Goal: Transaction & Acquisition: Purchase product/service

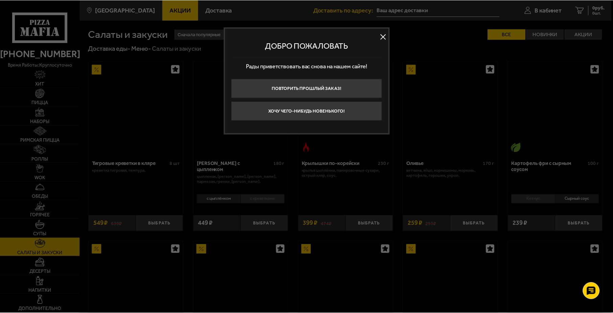
scroll to position [240, 0]
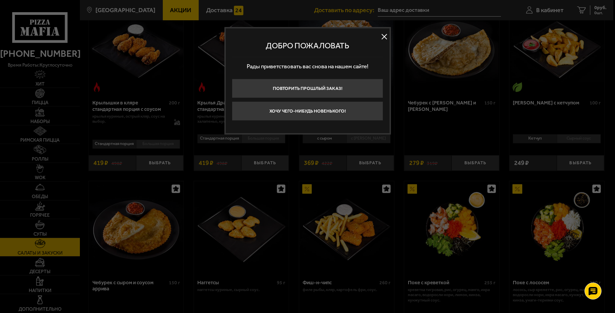
click at [384, 36] on button at bounding box center [384, 36] width 10 height 10
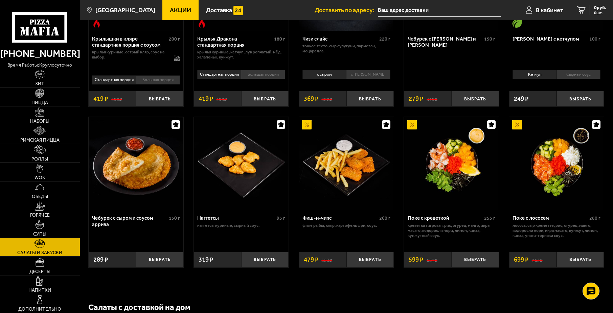
scroll to position [308, 0]
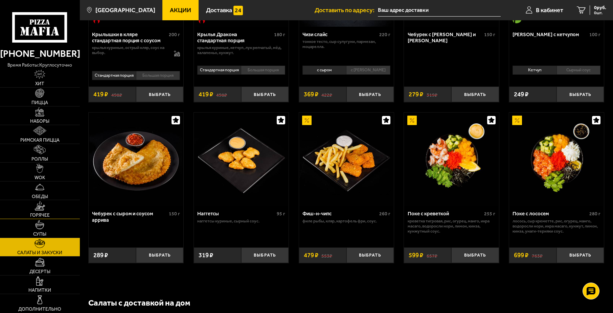
click at [53, 214] on link "Горячее" at bounding box center [40, 209] width 80 height 19
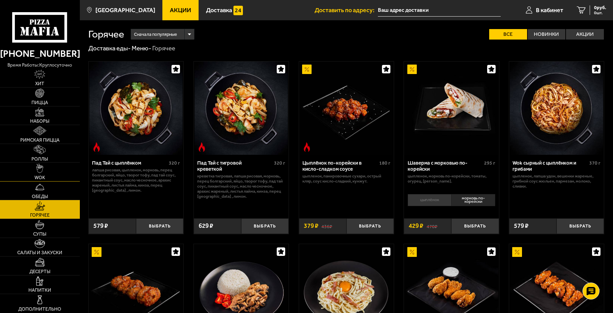
click at [38, 174] on link "WOK" at bounding box center [40, 172] width 80 height 19
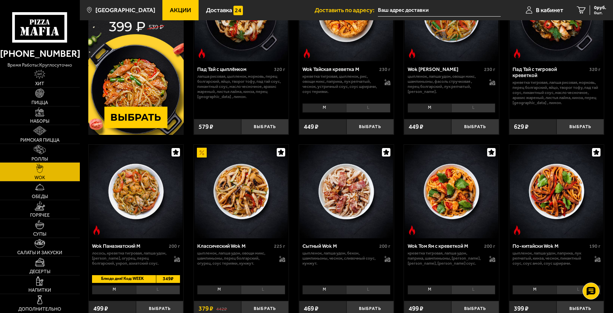
scroll to position [135, 0]
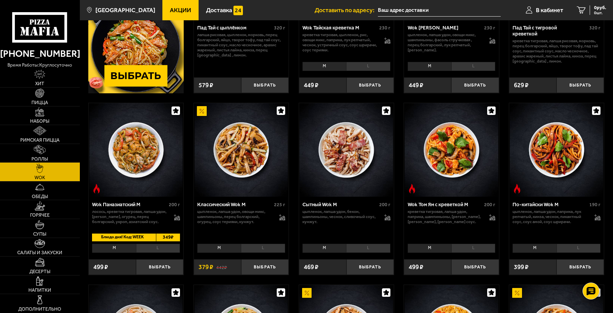
click at [249, 247] on li "L" at bounding box center [263, 248] width 44 height 9
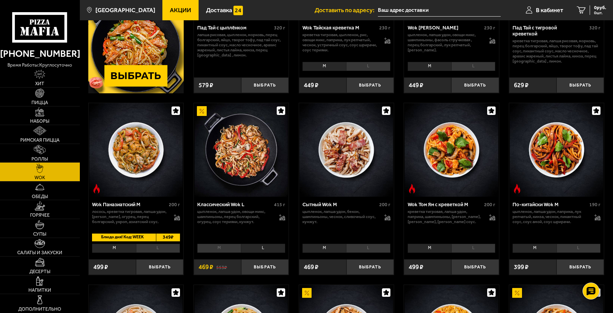
click at [233, 247] on li "M" at bounding box center [219, 248] width 44 height 9
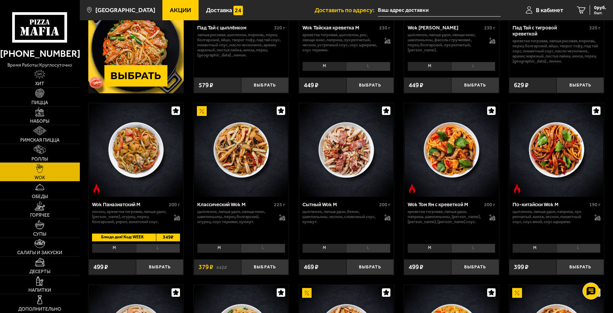
click at [255, 247] on li "L" at bounding box center [263, 248] width 44 height 9
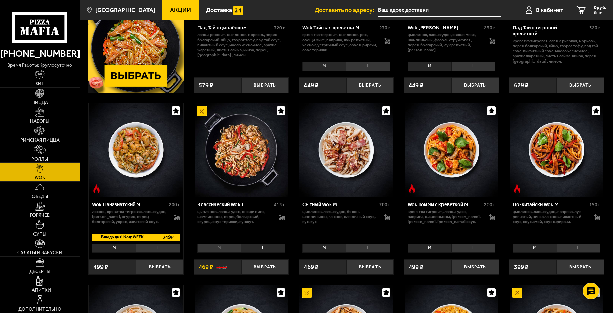
click at [228, 246] on li "M" at bounding box center [219, 248] width 44 height 9
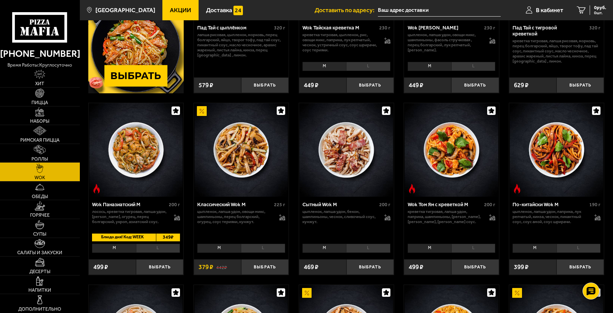
click at [255, 246] on li "L" at bounding box center [263, 248] width 44 height 9
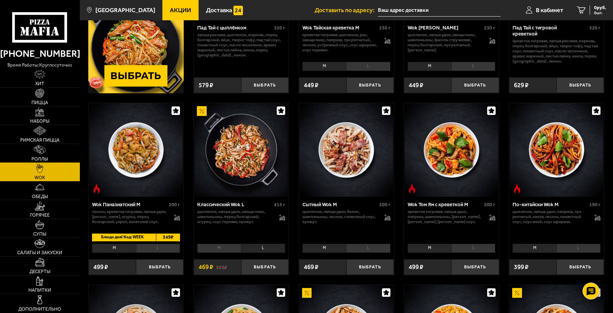
click at [224, 248] on li "M" at bounding box center [219, 248] width 44 height 9
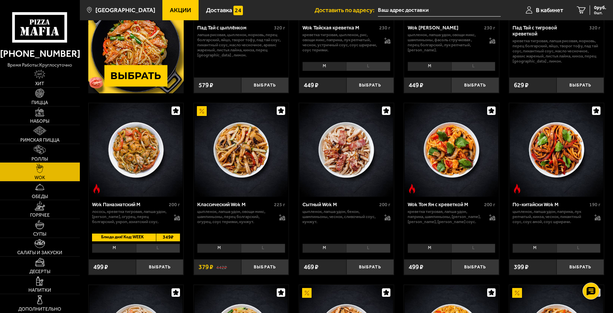
click at [233, 215] on p "цыпленок, лапша удон, овощи микс, шампиньоны, перец болгарский, огурец, соус те…" at bounding box center [234, 216] width 75 height 15
click at [235, 224] on p "цыпленок, лапша удон, овощи микс, шампиньоны, перец болгарский, огурец, соус те…" at bounding box center [234, 216] width 75 height 15
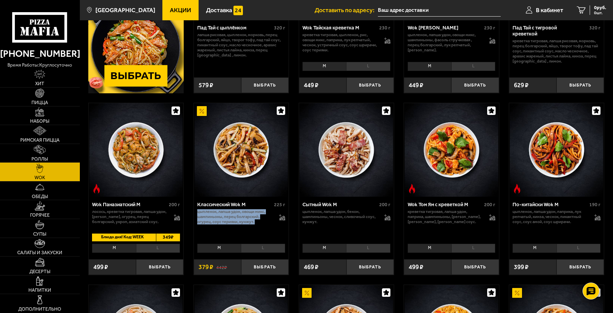
click at [235, 224] on p "цыпленок, лапша удон, овощи микс, шампиньоны, перец болгарский, огурец, соус те…" at bounding box center [234, 216] width 75 height 15
click at [238, 229] on div "Классический Wok M 225 г цыпленок, лапша удон, овощи микс, шампиньоны, перец бо…" at bounding box center [241, 219] width 95 height 45
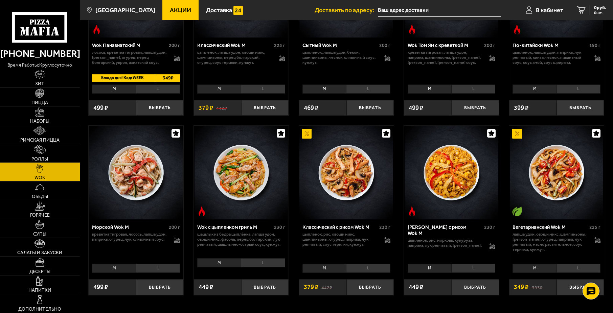
scroll to position [304, 0]
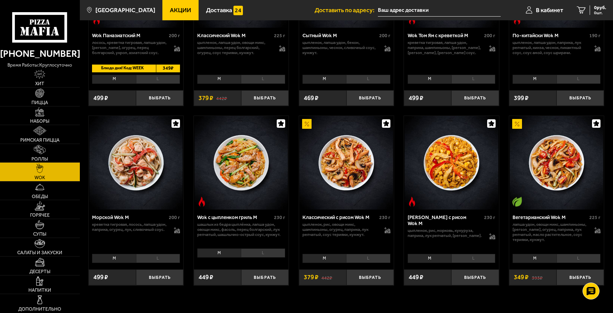
click at [225, 228] on p "шашлык из бедра цыплёнка, лапша удон, овощи микс, фасоль, перец болгарский, лук…" at bounding box center [241, 229] width 88 height 15
drag, startPoint x: 225, startPoint y: 228, endPoint x: 232, endPoint y: 234, distance: 9.8
click at [228, 230] on p "шашлык из бедра цыплёнка, лапша удон, овощи микс, фасоль, перец болгарский, лук…" at bounding box center [241, 229] width 88 height 15
click at [232, 234] on p "шашлык из бедра цыплёнка, лапша удон, овощи микс, фасоль, перец болгарский, лук…" at bounding box center [241, 229] width 88 height 15
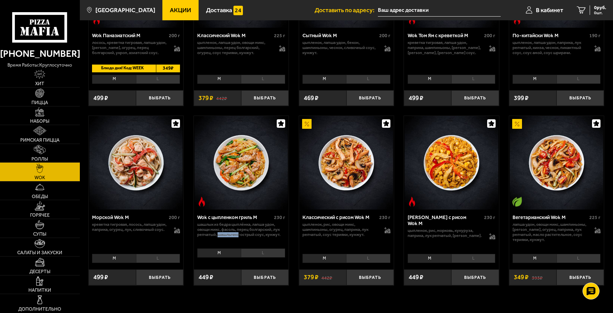
click at [232, 234] on p "шашлык из бедра цыплёнка, лапша удон, овощи микс, фасоль, перец болгарский, лук…" at bounding box center [241, 229] width 88 height 15
click at [237, 241] on div "Wok с цыпленком гриль M 230 г шашлык из бедра цыплёнка, лапша удон, овощи микс,…" at bounding box center [241, 228] width 95 height 37
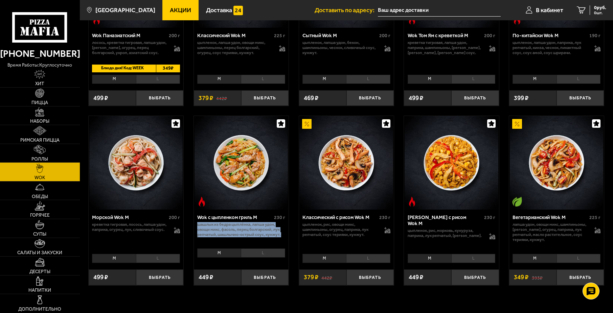
click at [241, 243] on div "Wok с цыпленком гриль M 230 г шашлык из бедра цыплёнка, лапша удон, овощи микс,…" at bounding box center [241, 228] width 95 height 37
click at [356, 257] on li "L" at bounding box center [368, 258] width 44 height 9
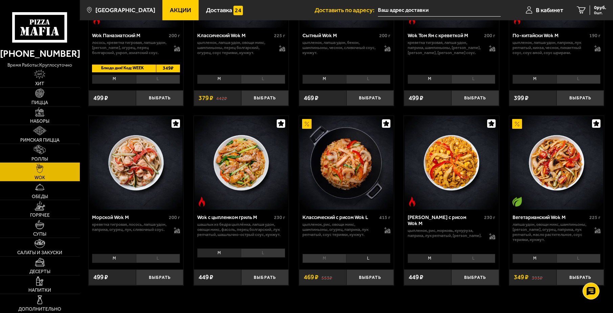
click at [332, 260] on li "M" at bounding box center [324, 258] width 44 height 9
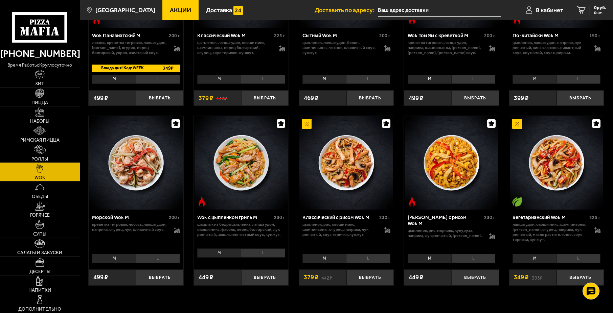
click at [370, 254] on div "M L Топпинги" at bounding box center [346, 258] width 95 height 13
click at [355, 254] on div "M L Топпинги" at bounding box center [346, 258] width 95 height 13
click at [357, 257] on li "L" at bounding box center [368, 258] width 44 height 9
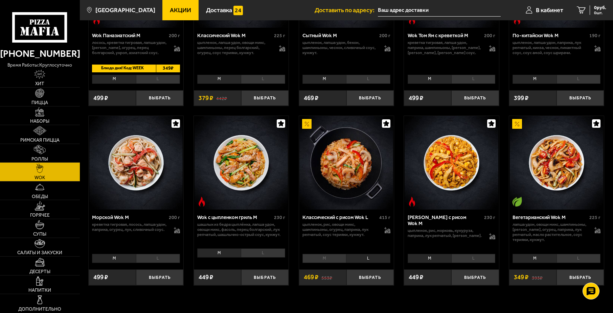
click at [390, 231] on div "Классический с рисом Wok L 415 г цыпленок, рис, овощи микс, шампиньоны, огурец,…" at bounding box center [346, 231] width 95 height 42
click at [385, 231] on icon at bounding box center [388, 231] width 6 height 5
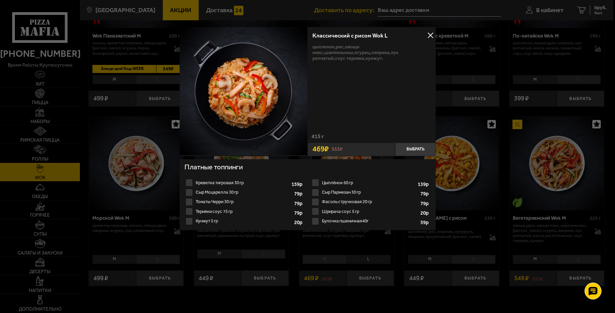
click at [335, 244] on div "Классический с рисом Wok L цыпленок, рис, овощи микс, шампиньоны, огурец, папри…" at bounding box center [307, 136] width 256 height 219
click at [348, 248] on div at bounding box center [307, 156] width 615 height 313
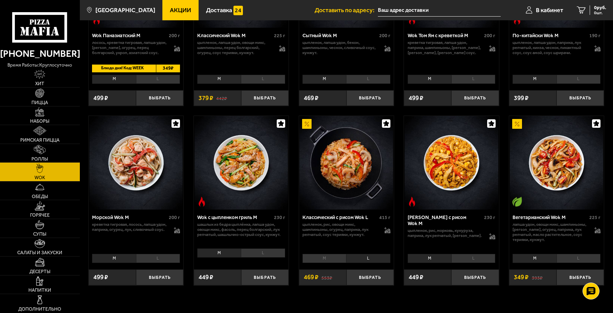
click at [341, 230] on p "цыпленок, рис, овощи микс, шампиньоны, огурец, паприка, лук репчатый, соус тери…" at bounding box center [339, 229] width 75 height 15
click at [347, 239] on div "Классический с рисом Wok L 415 г цыпленок, рис, овощи микс, шампиньоны, огурец,…" at bounding box center [346, 231] width 95 height 42
click at [355, 259] on li "L" at bounding box center [368, 258] width 44 height 9
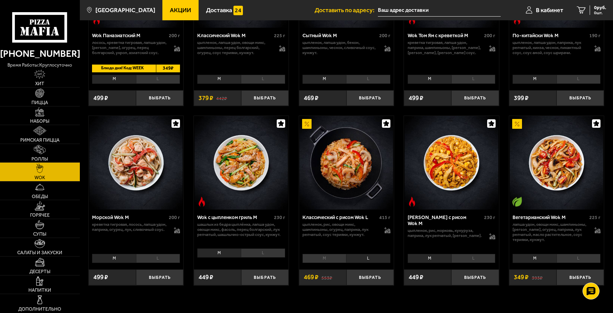
click at [364, 257] on li "L" at bounding box center [368, 258] width 44 height 9
click at [333, 258] on li "M" at bounding box center [324, 258] width 44 height 9
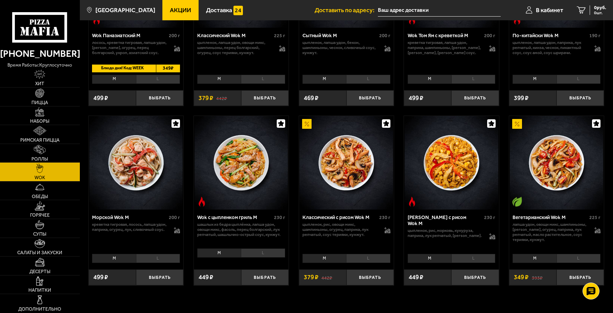
click at [358, 254] on div "M L Топпинги" at bounding box center [346, 258] width 95 height 13
click at [358, 259] on li "L" at bounding box center [368, 258] width 44 height 9
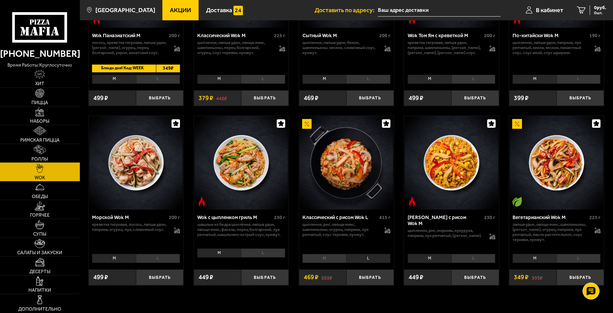
click at [321, 254] on div "M L Топпинги" at bounding box center [346, 258] width 95 height 13
click at [359, 254] on div "M L Топпинги" at bounding box center [346, 258] width 95 height 13
click at [359, 256] on li "L" at bounding box center [368, 258] width 44 height 9
click at [451, 258] on li "L" at bounding box center [473, 258] width 44 height 9
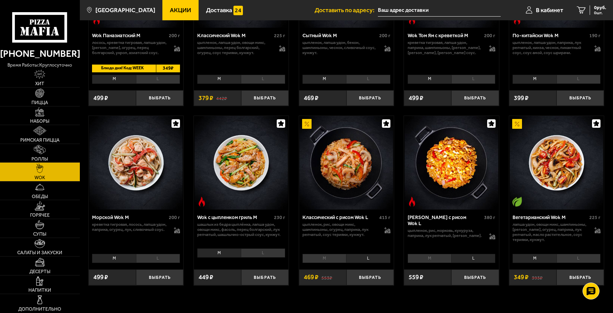
click at [437, 257] on li "M" at bounding box center [430, 258] width 44 height 9
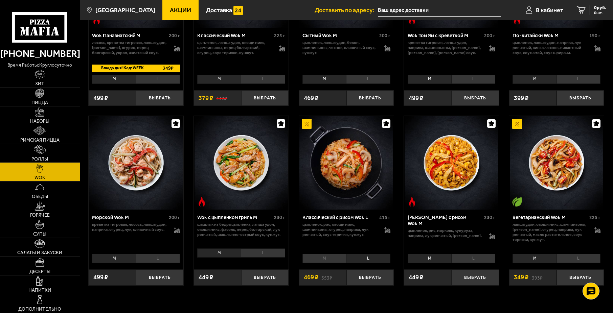
click at [467, 257] on li "L" at bounding box center [473, 258] width 44 height 9
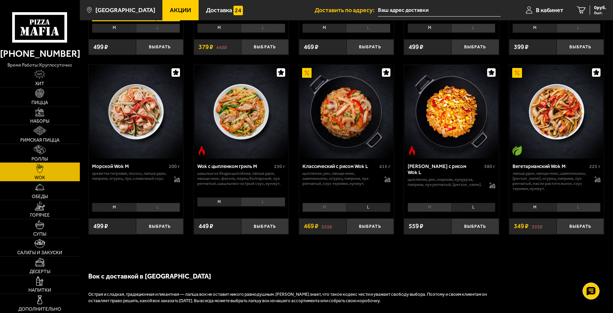
scroll to position [338, 0]
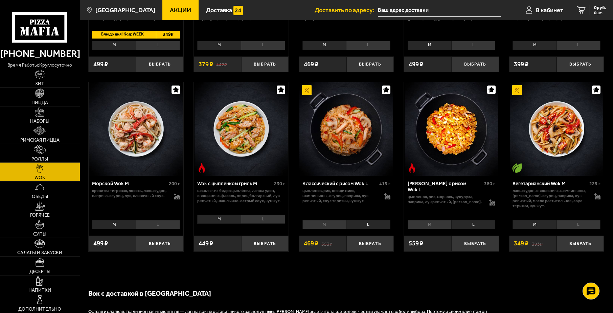
click at [359, 223] on li "L" at bounding box center [368, 224] width 44 height 9
click at [55, 213] on link "Горячее" at bounding box center [40, 209] width 80 height 19
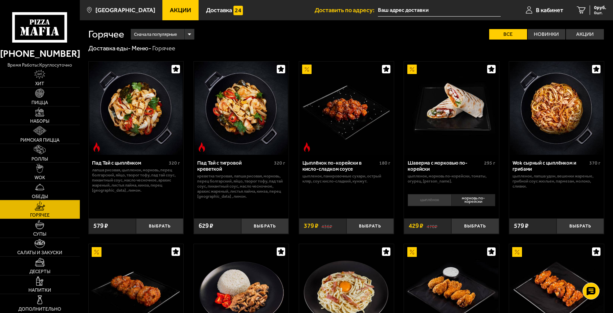
click at [359, 133] on img at bounding box center [346, 109] width 94 height 94
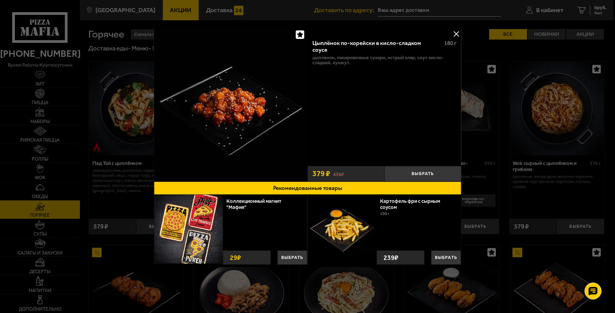
click at [523, 120] on div at bounding box center [307, 156] width 615 height 313
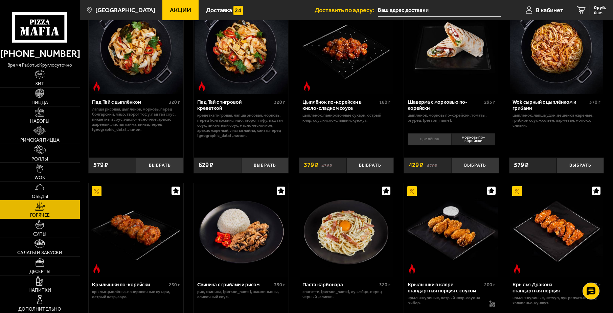
scroll to position [101, 0]
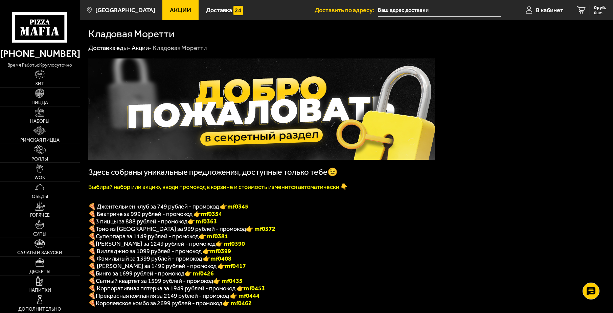
click at [181, 206] on span "🍕 Джентельмен клуб за 749 рублей - промокод 👉 mf0345" at bounding box center [168, 206] width 160 height 7
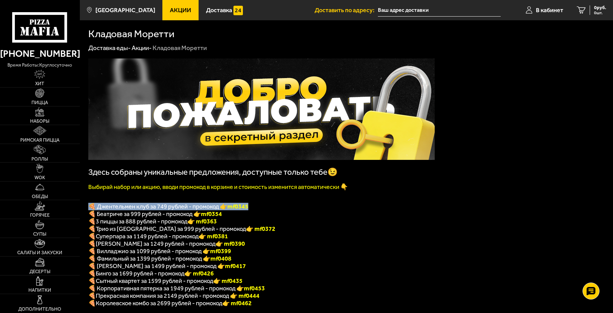
click at [181, 206] on span "🍕 Джентельмен клуб за 749 рублей - промокод 👉 mf0345" at bounding box center [168, 206] width 160 height 7
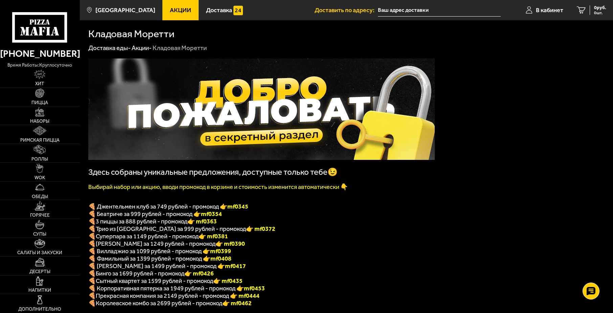
click at [181, 216] on span "🍕 Беатриче за 999 рублей - промокод 👉 mf0354" at bounding box center [155, 213] width 134 height 7
click at [177, 225] on span "3 пиццы за 888 рублей - промокод" at bounding box center [142, 221] width 92 height 7
click at [188, 262] on span "🍕 Фамильный за 1399 рублей - промокод 👉 mf0408" at bounding box center [159, 258] width 143 height 7
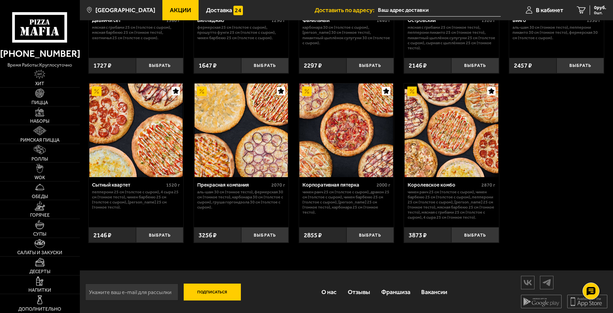
scroll to position [616, 0]
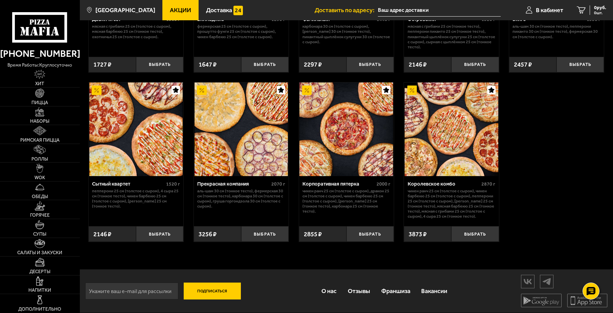
drag, startPoint x: 191, startPoint y: 245, endPoint x: 205, endPoint y: 209, distance: 38.6
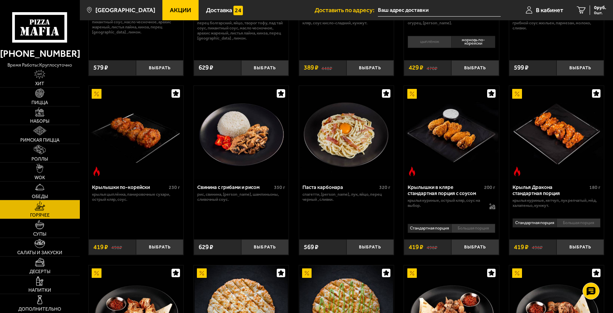
scroll to position [237, 0]
